Goal: Navigation & Orientation: Go to known website

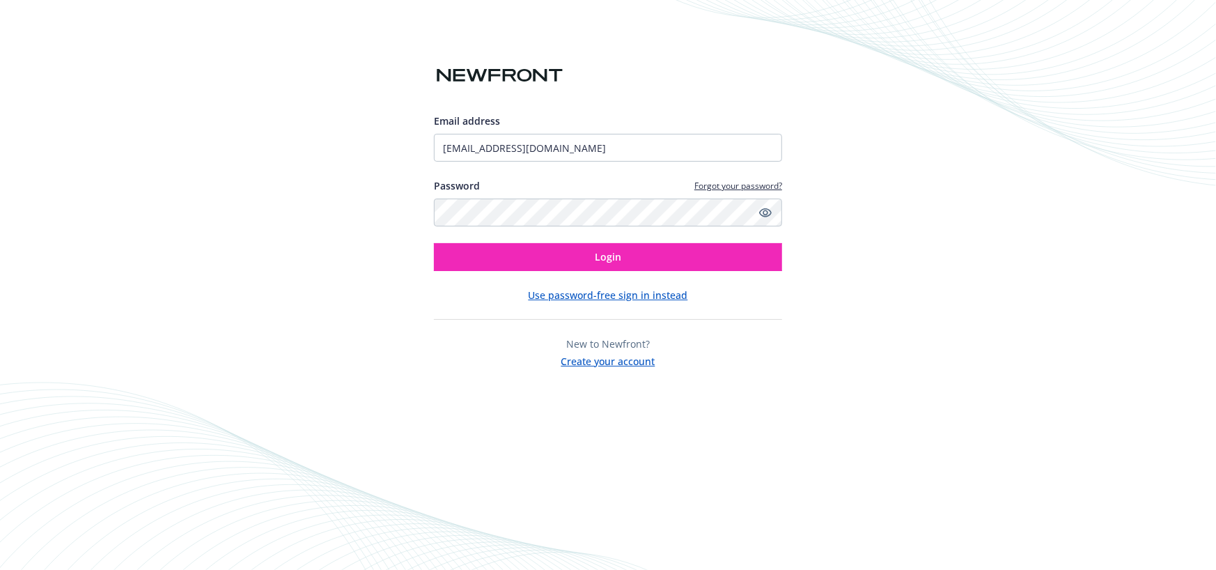
type input "[PERSON_NAME][EMAIL_ADDRESS][PERSON_NAME][DOMAIN_NAME]"
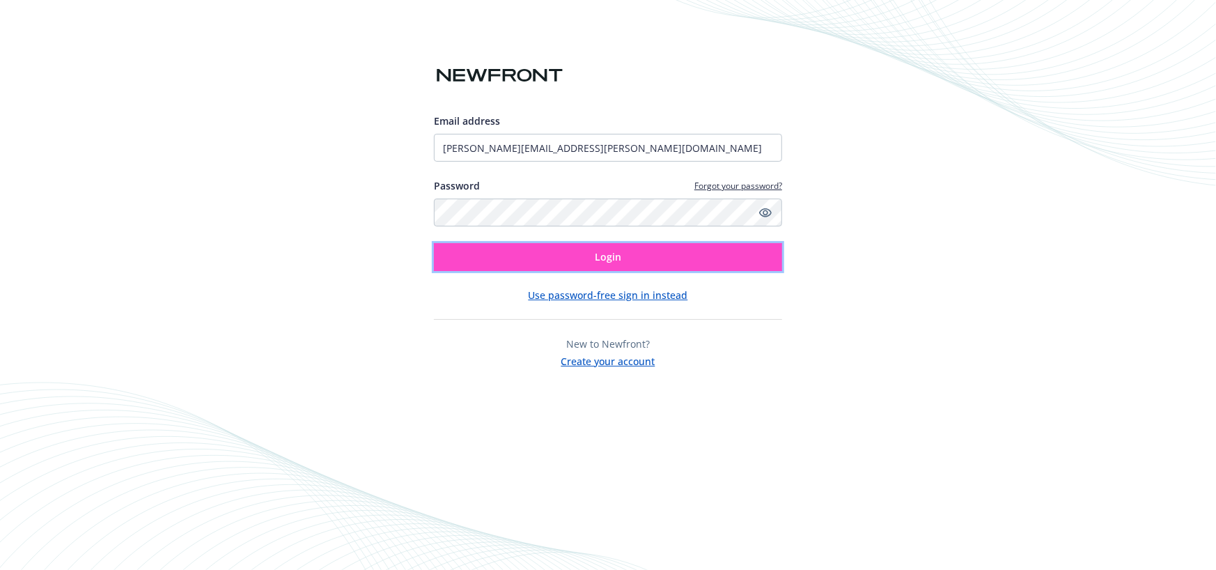
click at [570, 255] on button "Login" at bounding box center [608, 257] width 348 height 28
